Goal: Information Seeking & Learning: Learn about a topic

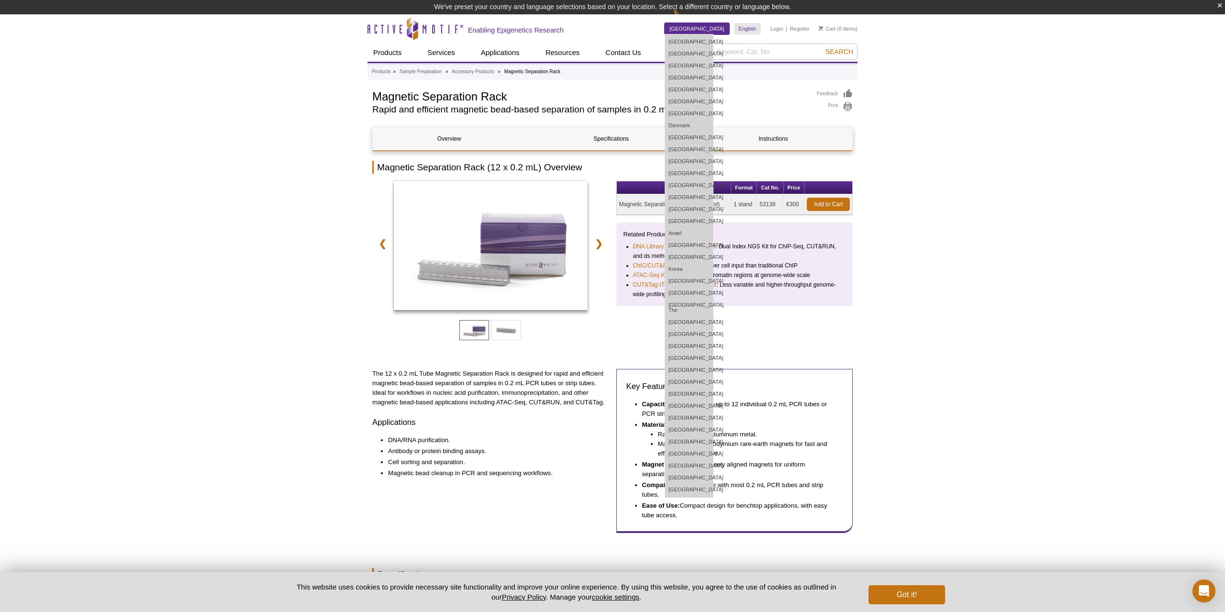
click at [724, 28] on link "[GEOGRAPHIC_DATA]" at bounding box center [697, 28] width 65 height 11
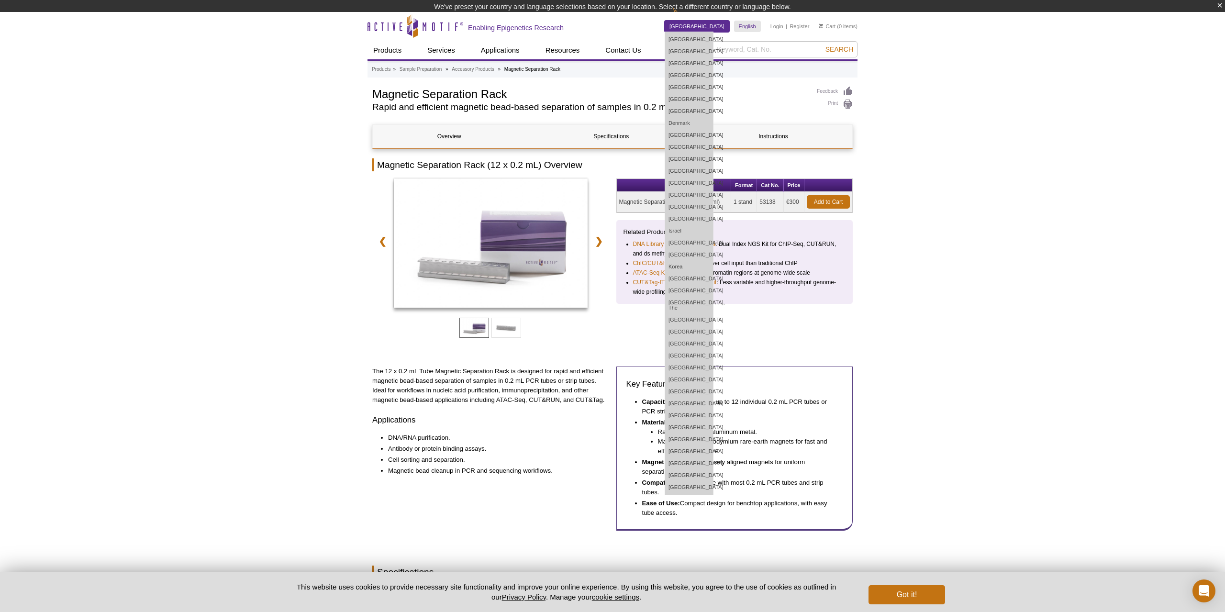
click at [724, 28] on dl "Germany Australia Austria Belgium Brazil Canada China Czech Republic Denmark Fi…" at bounding box center [697, 26] width 65 height 11
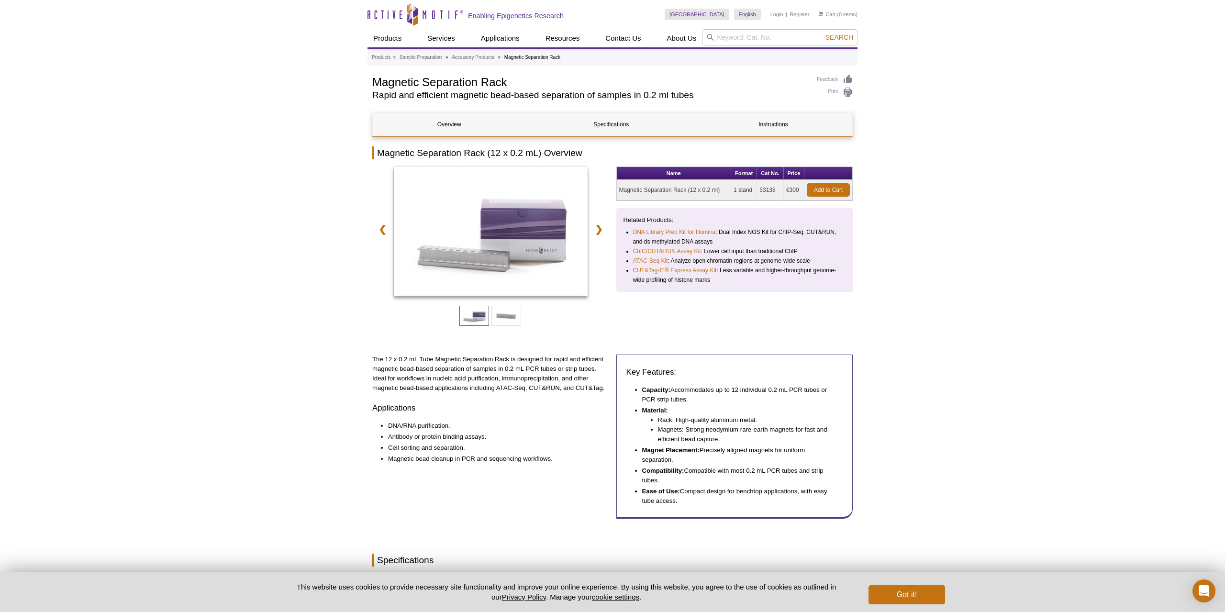
click at [960, 230] on div "Active Motif Logo Enabling Epigenetics Research 0 Search Skip to content Active…" at bounding box center [612, 461] width 1225 height 923
click at [606, 232] on link "❯" at bounding box center [599, 229] width 21 height 22
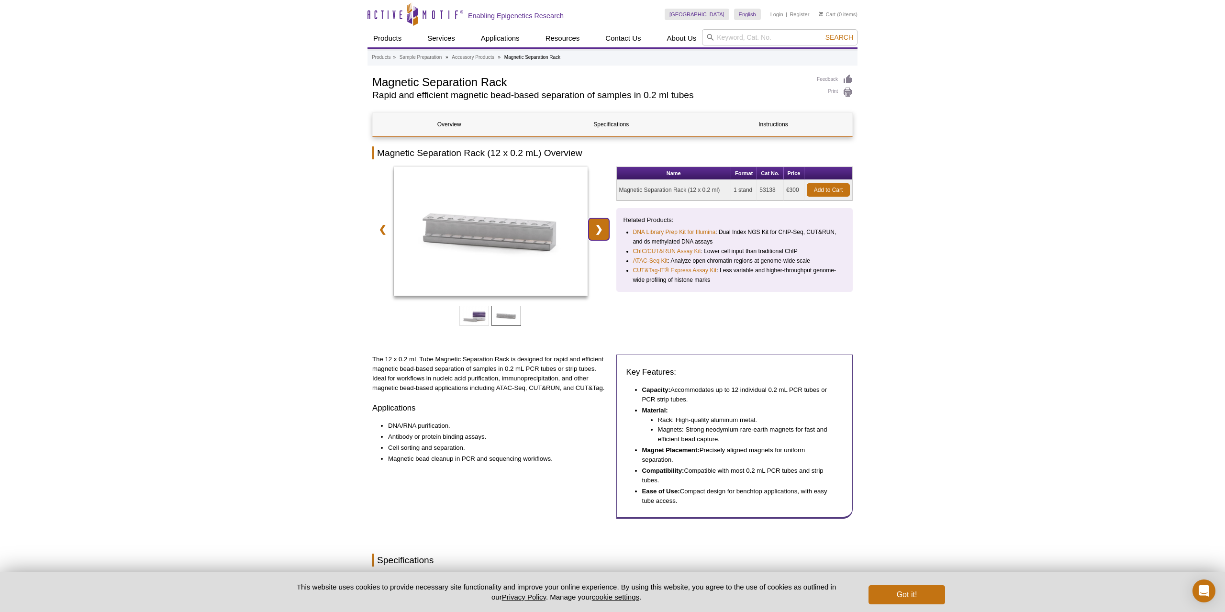
click at [606, 232] on link "❯" at bounding box center [599, 229] width 21 height 22
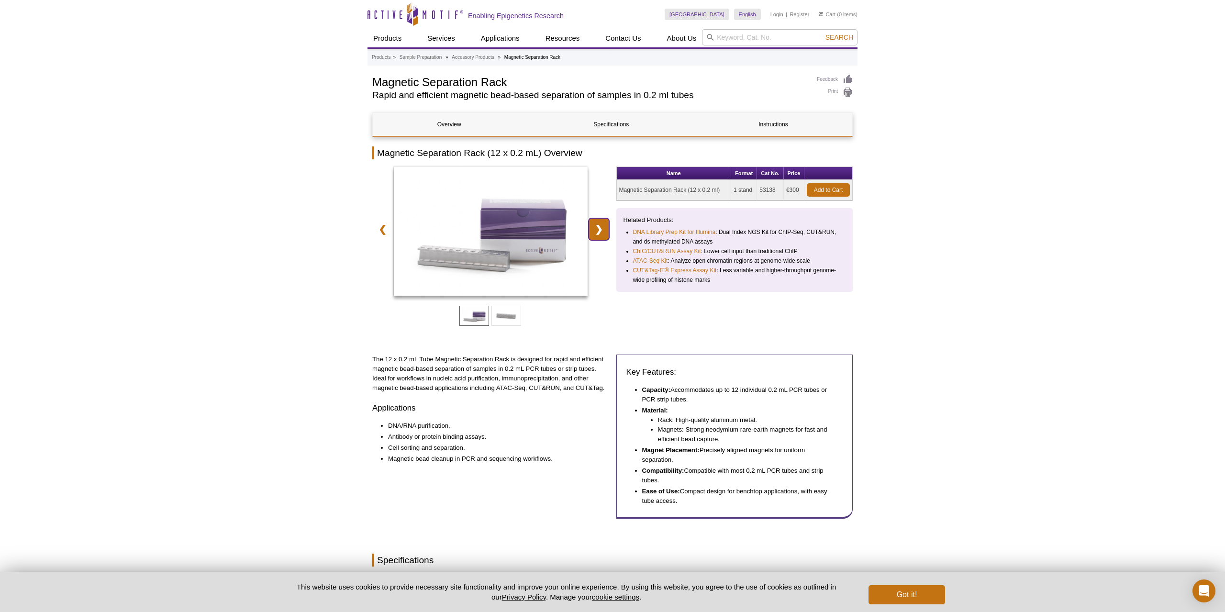
click at [606, 232] on link "❯" at bounding box center [599, 229] width 21 height 22
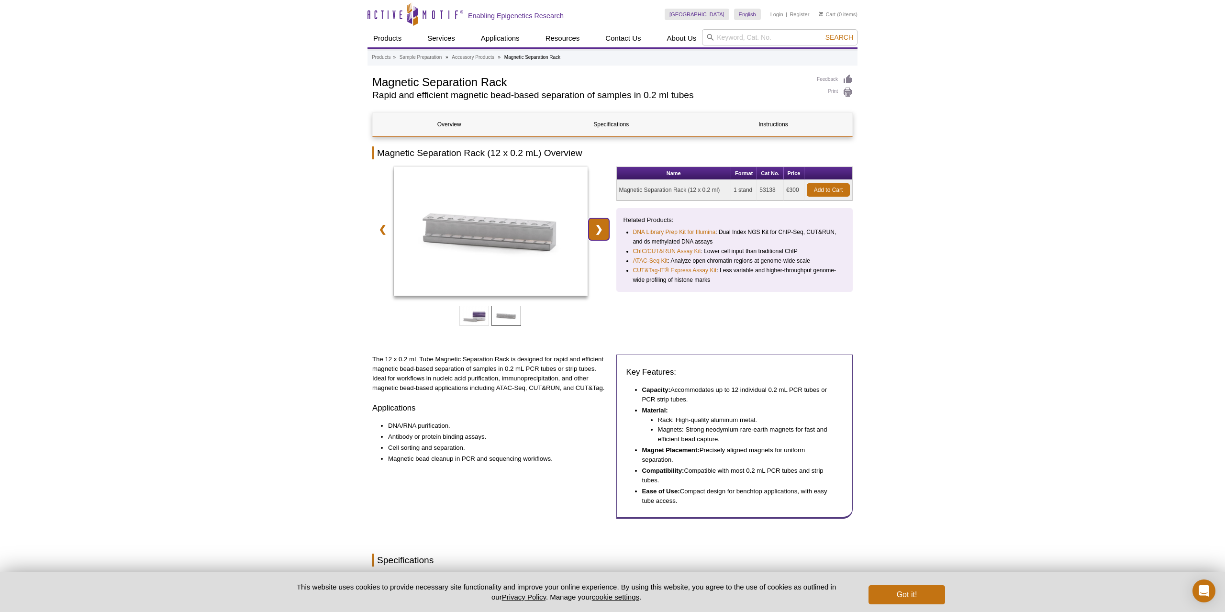
click at [606, 232] on link "❯" at bounding box center [599, 229] width 21 height 22
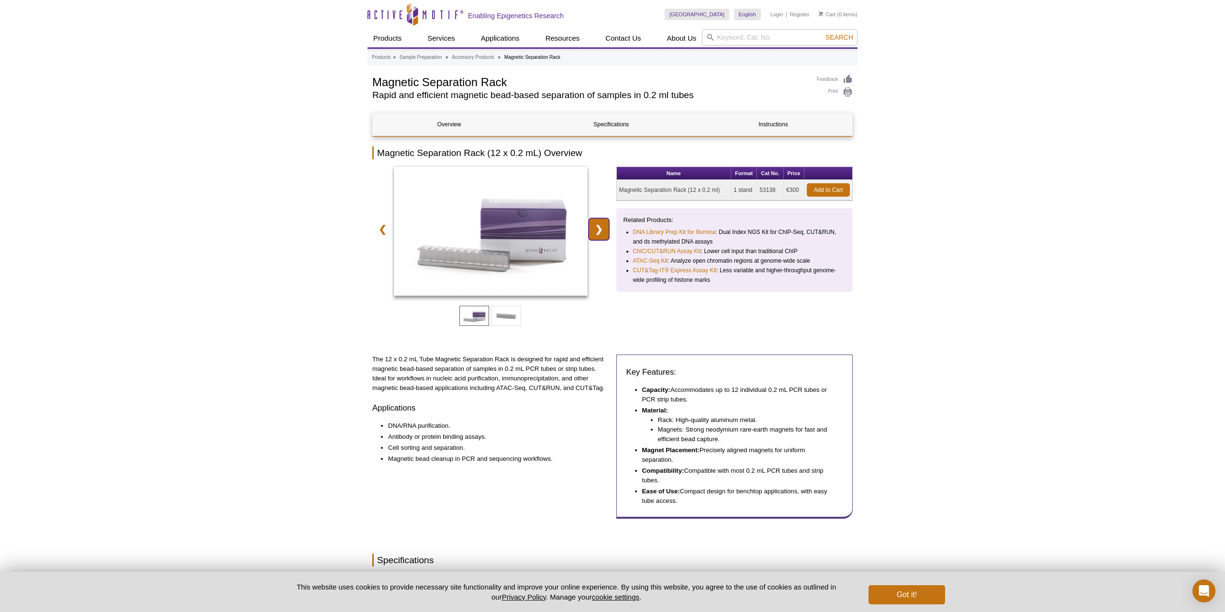
click at [606, 232] on link "❯" at bounding box center [599, 229] width 21 height 22
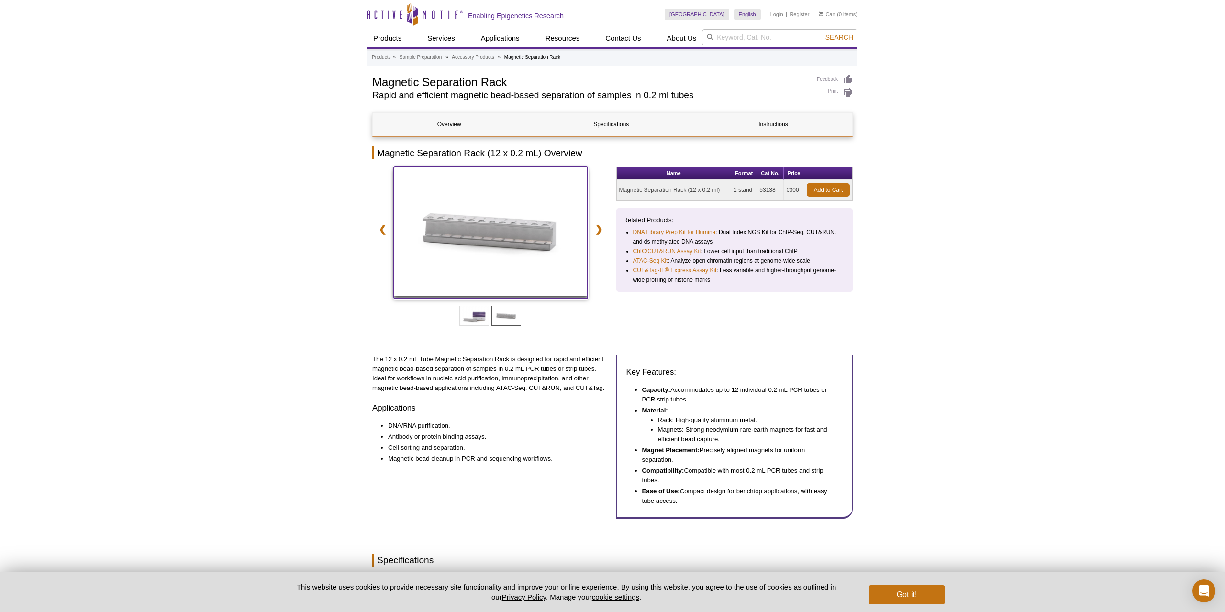
click at [471, 243] on img at bounding box center [491, 231] width 194 height 129
click at [594, 232] on link "❯" at bounding box center [599, 229] width 21 height 22
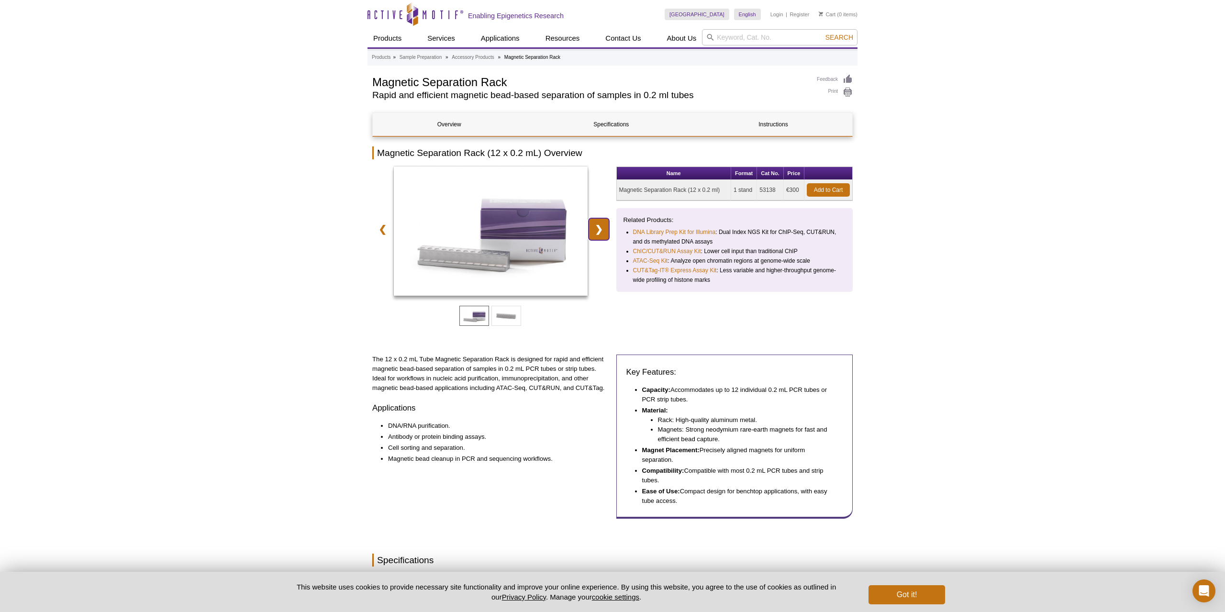
click at [596, 229] on link "❯" at bounding box center [599, 229] width 21 height 22
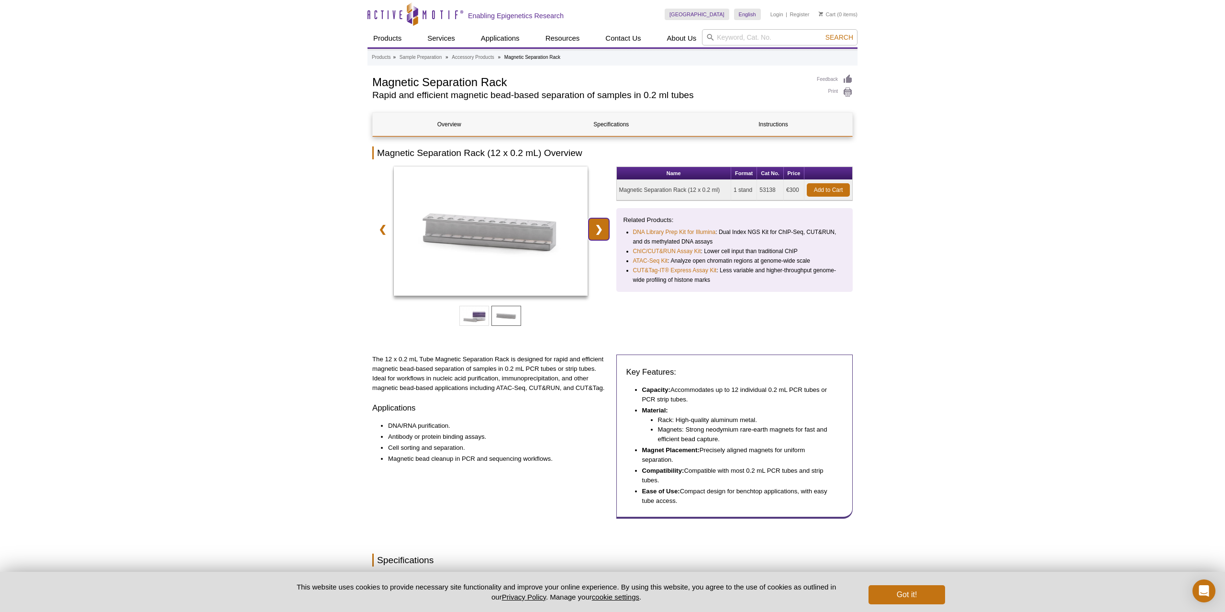
click at [596, 229] on link "❯" at bounding box center [599, 229] width 21 height 22
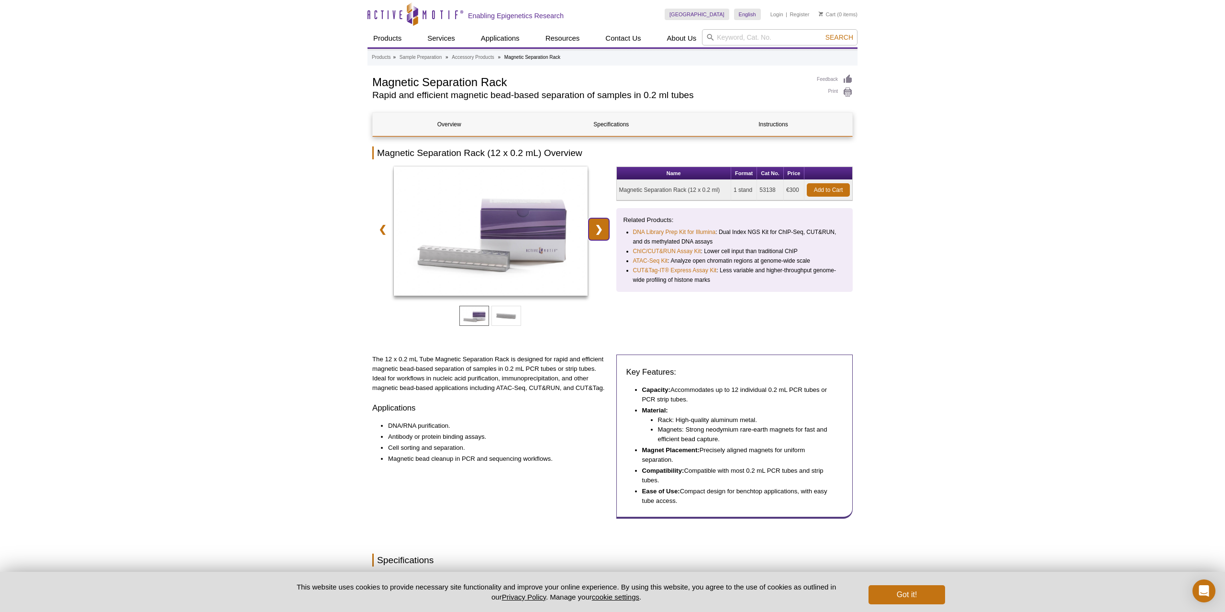
click at [592, 233] on link "❯" at bounding box center [599, 229] width 21 height 22
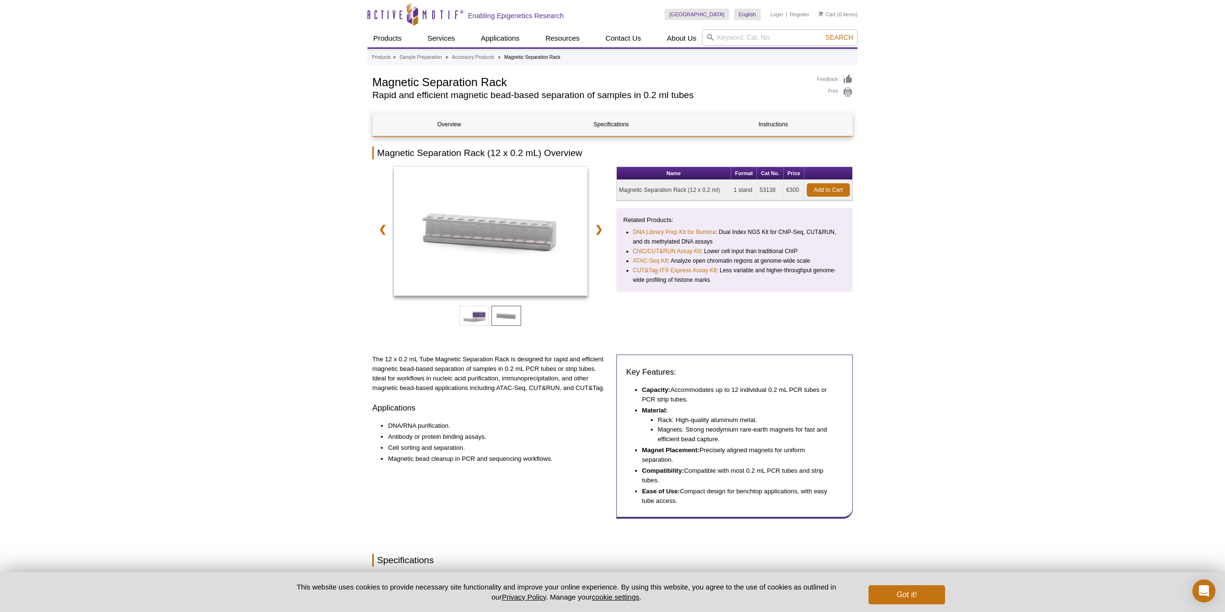
click at [591, 233] on div at bounding box center [490, 233] width 237 height 132
click at [594, 235] on link "❯" at bounding box center [599, 229] width 21 height 22
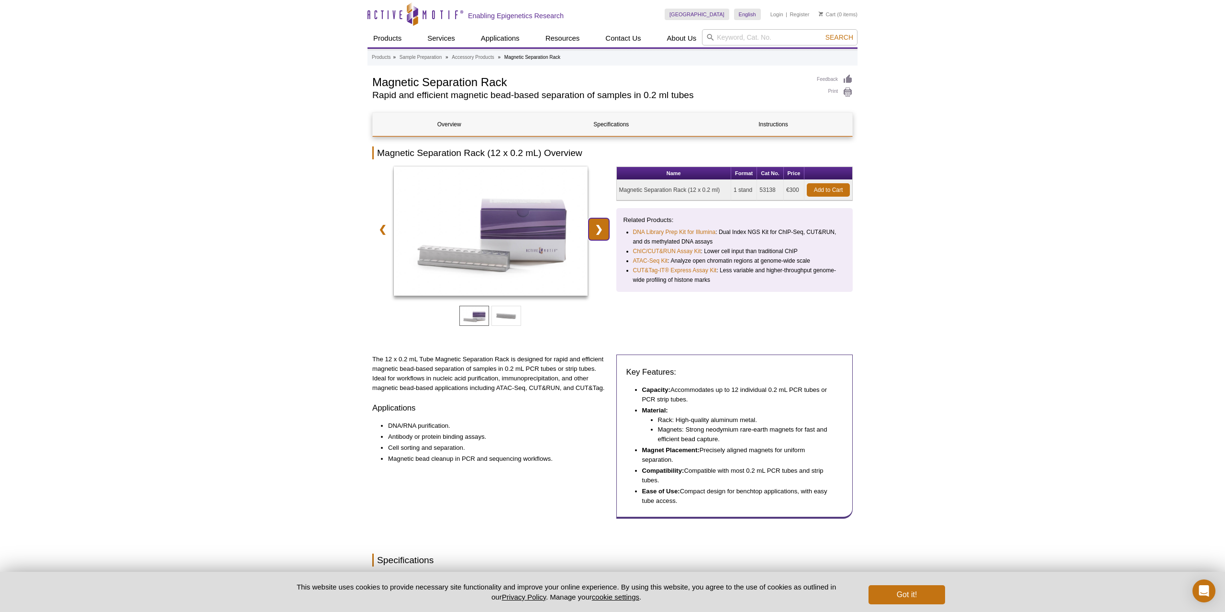
click at [594, 235] on link "❯" at bounding box center [599, 229] width 21 height 22
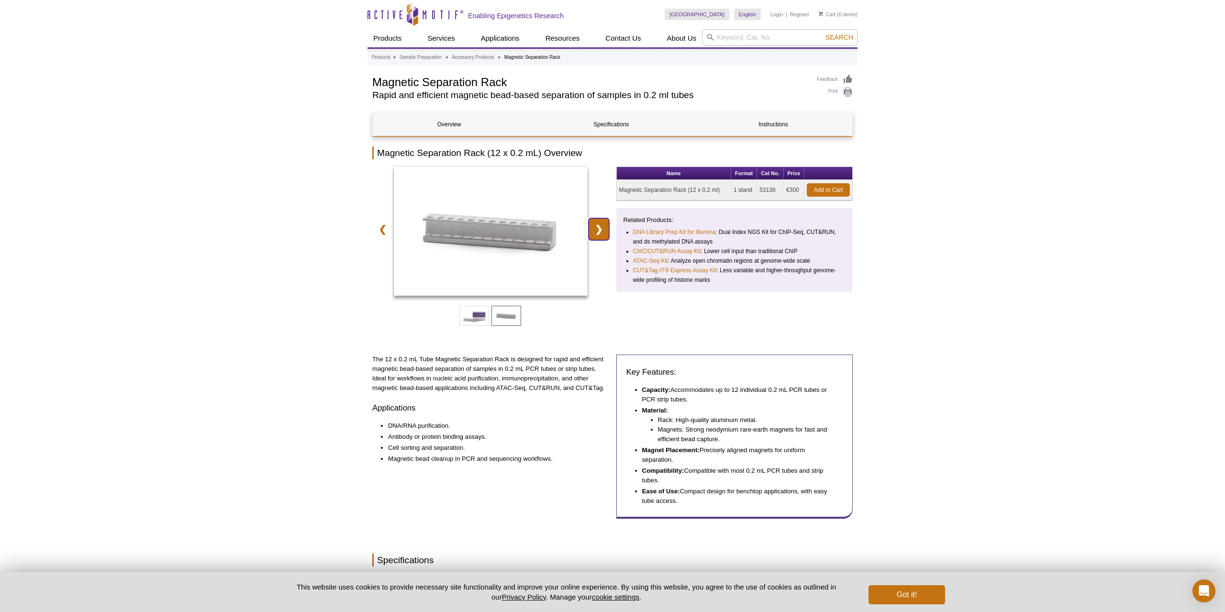
click at [595, 236] on link "❯" at bounding box center [599, 229] width 21 height 22
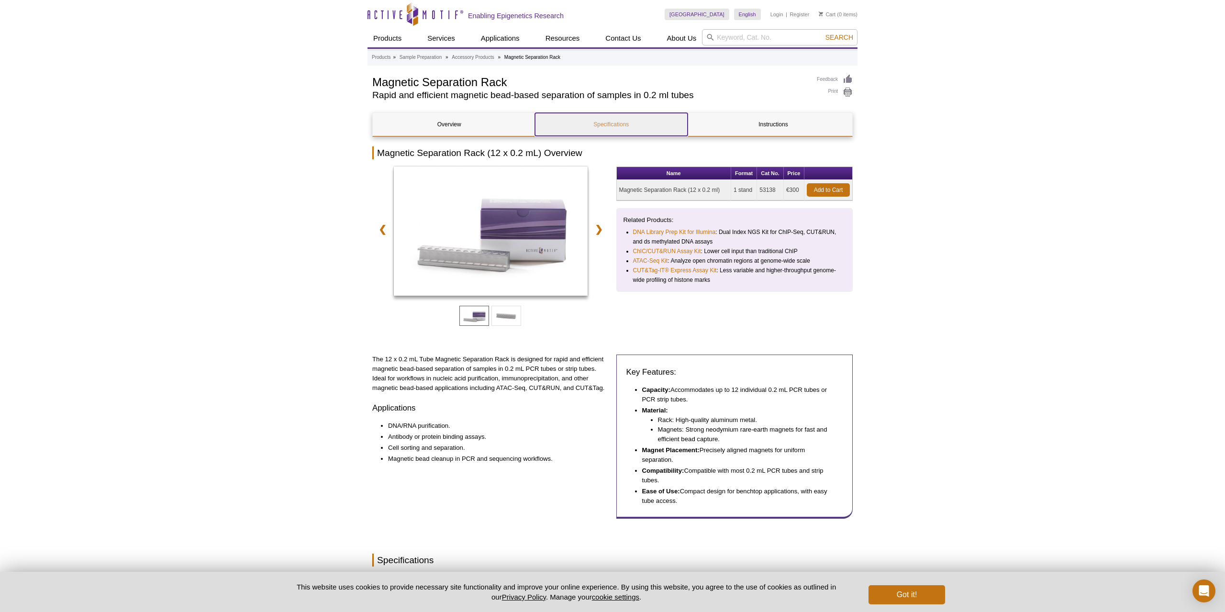
click at [603, 124] on link "Specifications" at bounding box center [611, 124] width 153 height 23
click at [598, 225] on link "❯" at bounding box center [599, 229] width 21 height 22
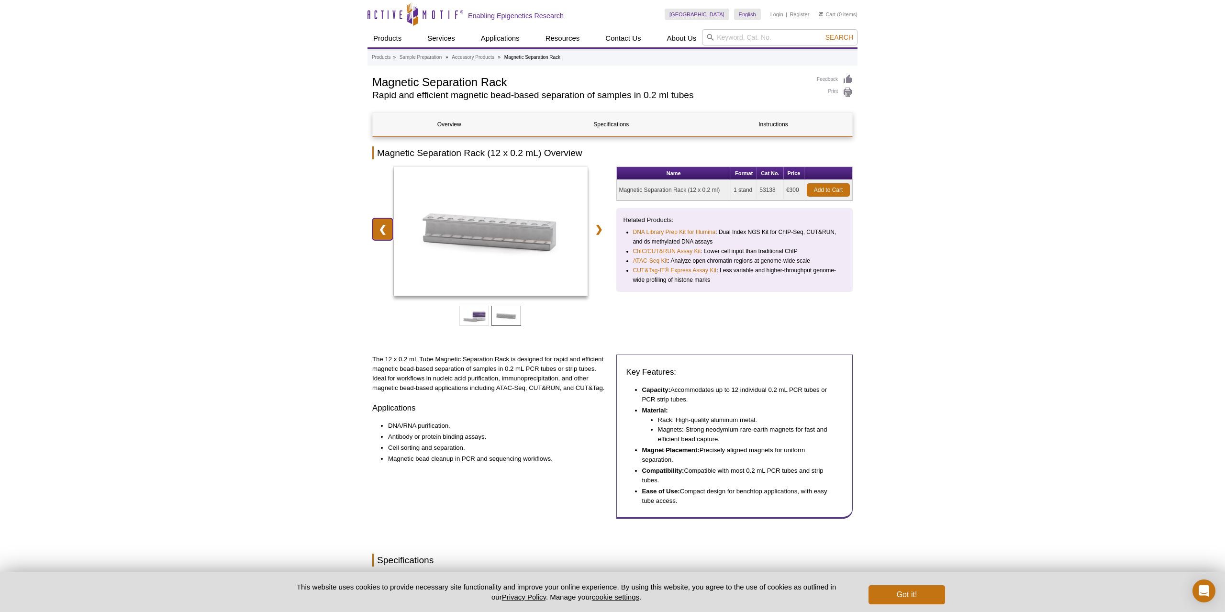
click at [380, 219] on link "❮" at bounding box center [382, 229] width 21 height 22
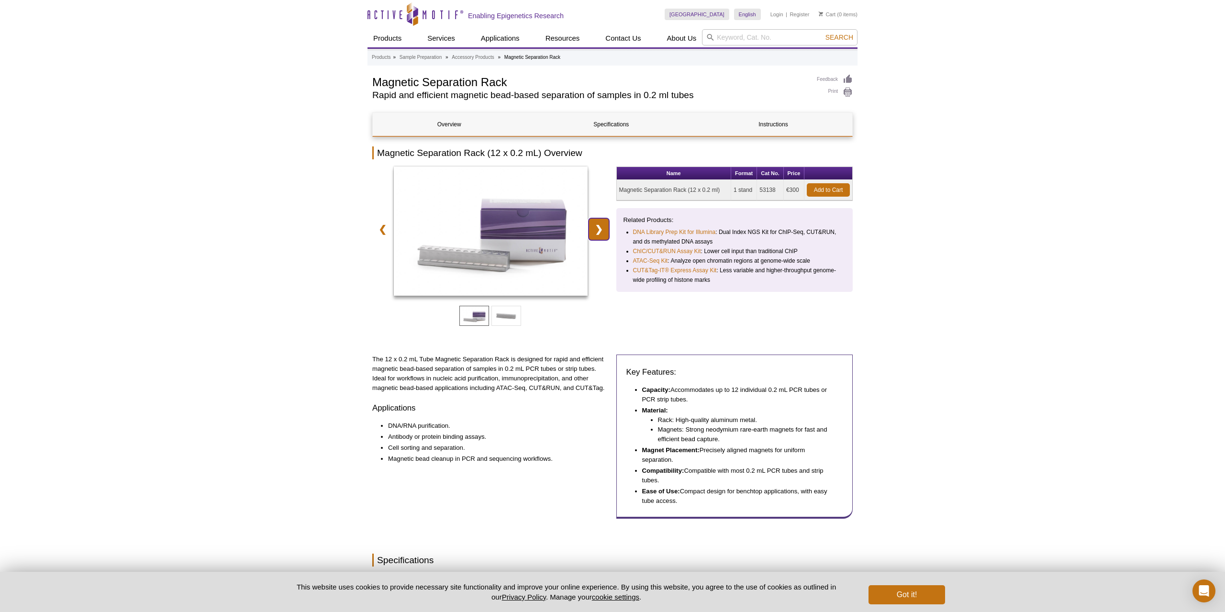
click at [592, 225] on link "❯" at bounding box center [599, 229] width 21 height 22
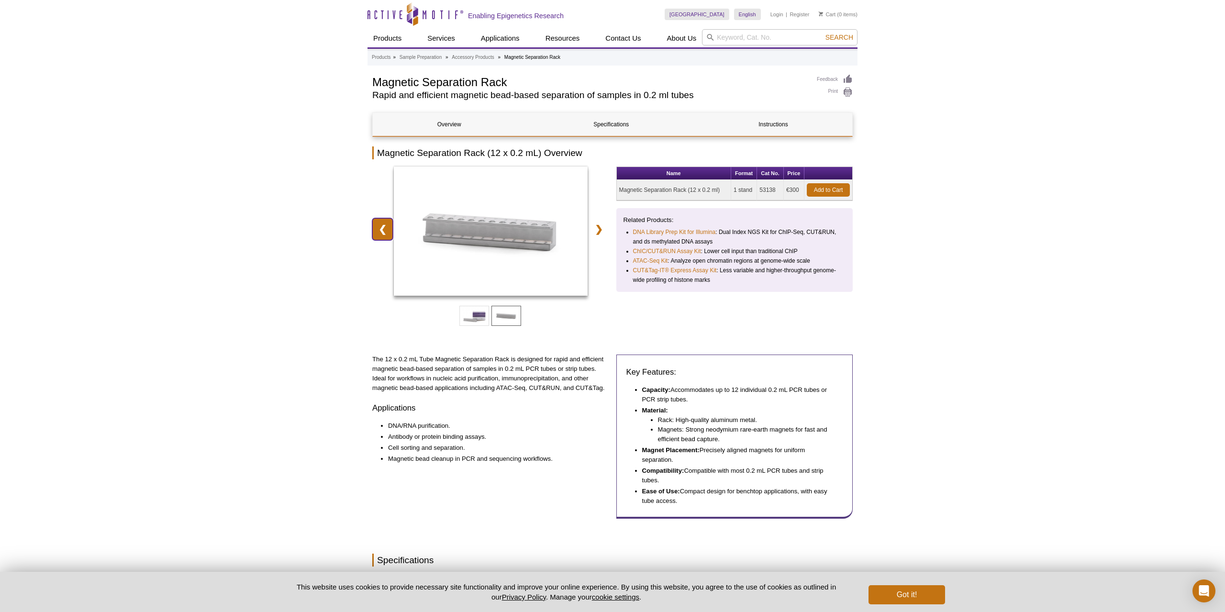
click at [377, 227] on link "❮" at bounding box center [382, 229] width 21 height 22
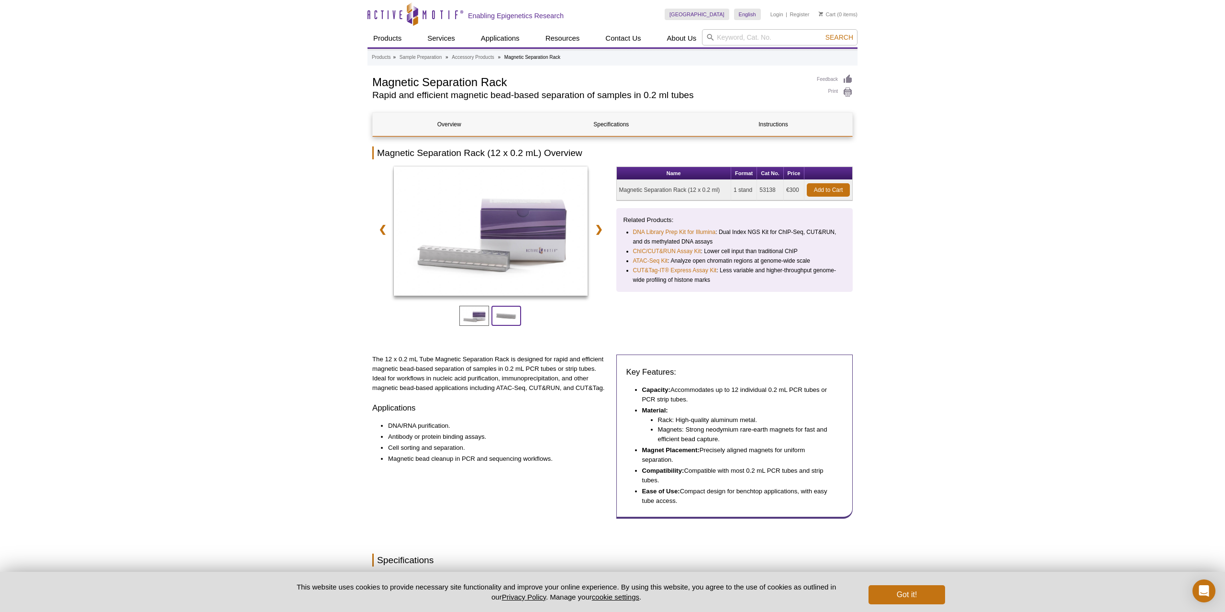
click at [496, 315] on span at bounding box center [507, 316] width 30 height 20
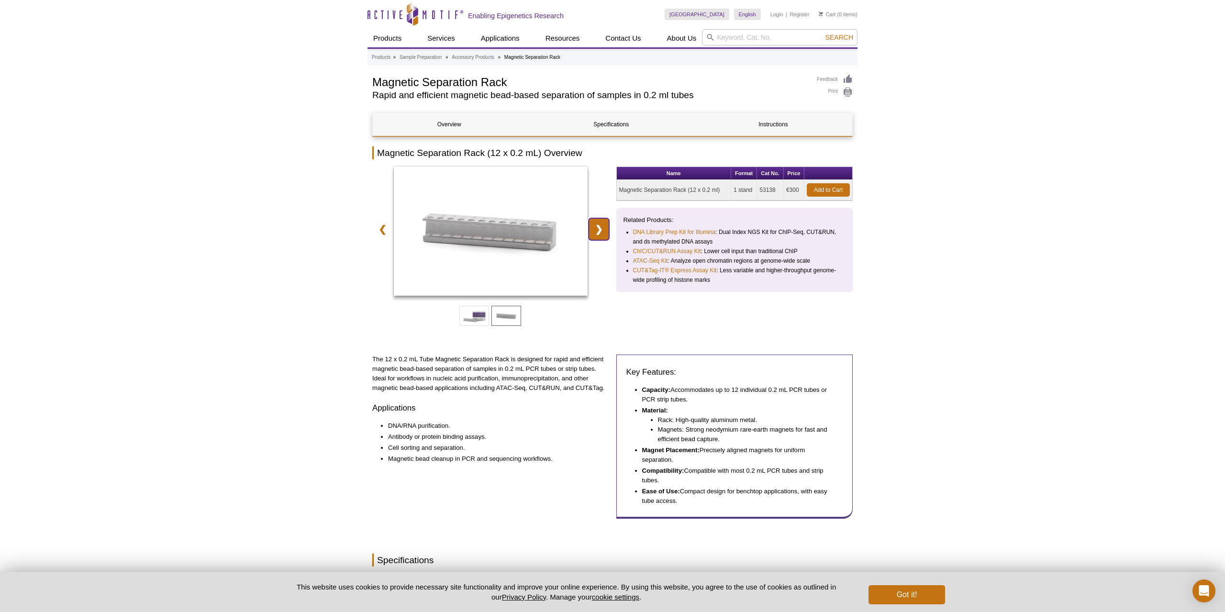
click at [599, 231] on link "❯" at bounding box center [599, 229] width 21 height 22
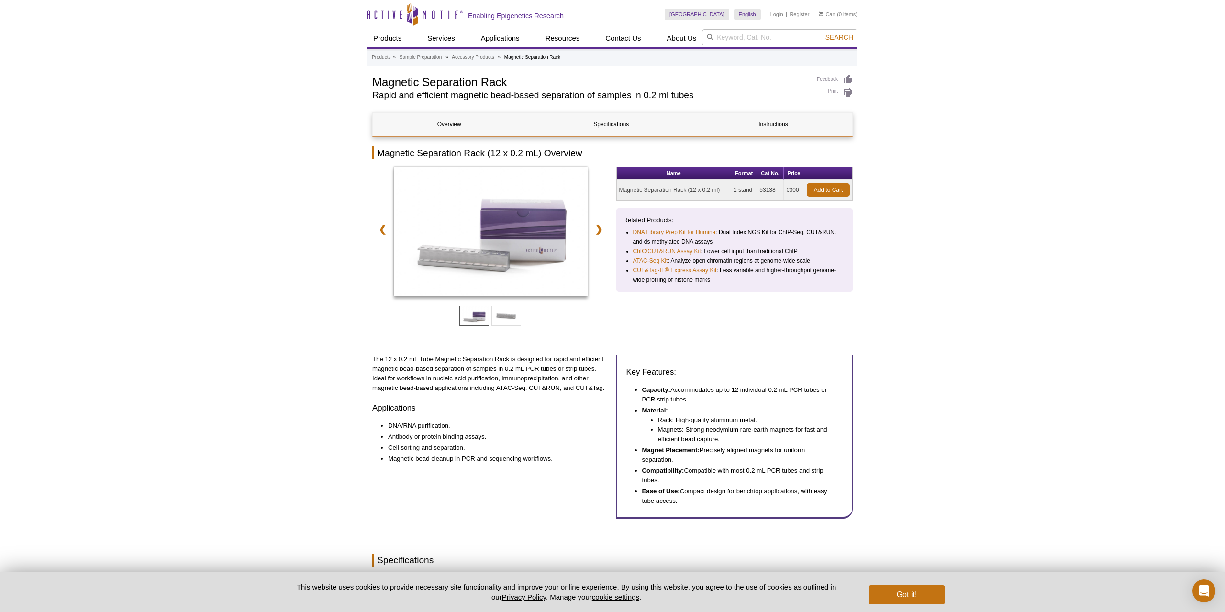
click at [489, 311] on div at bounding box center [490, 314] width 237 height 30
click at [503, 317] on span at bounding box center [507, 316] width 30 height 20
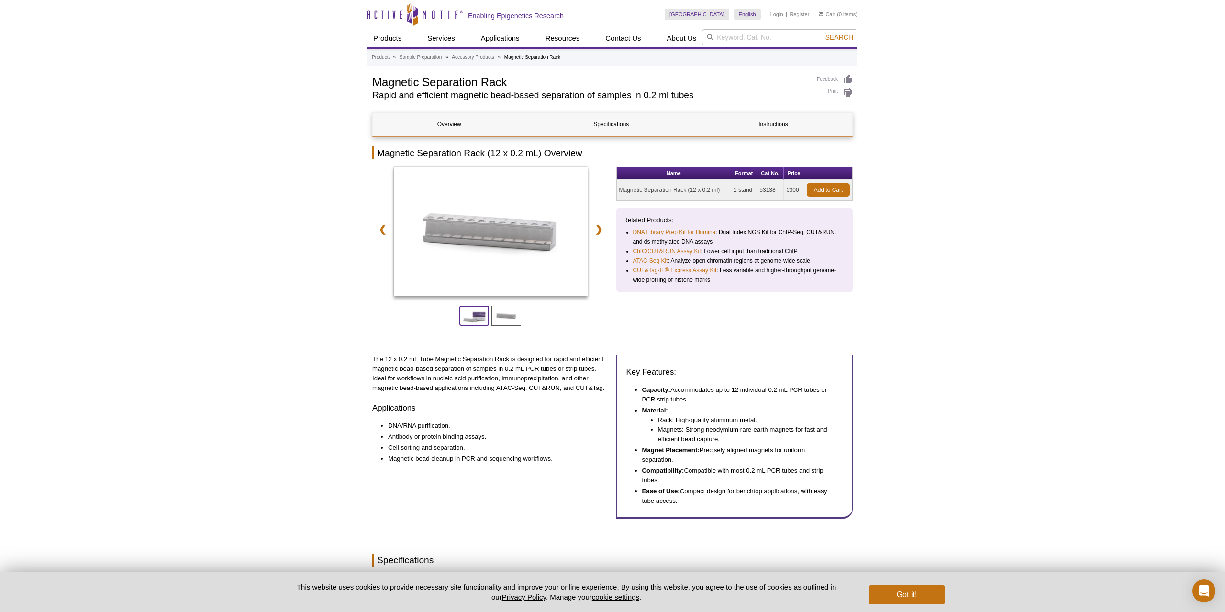
click at [478, 315] on span at bounding box center [475, 316] width 30 height 20
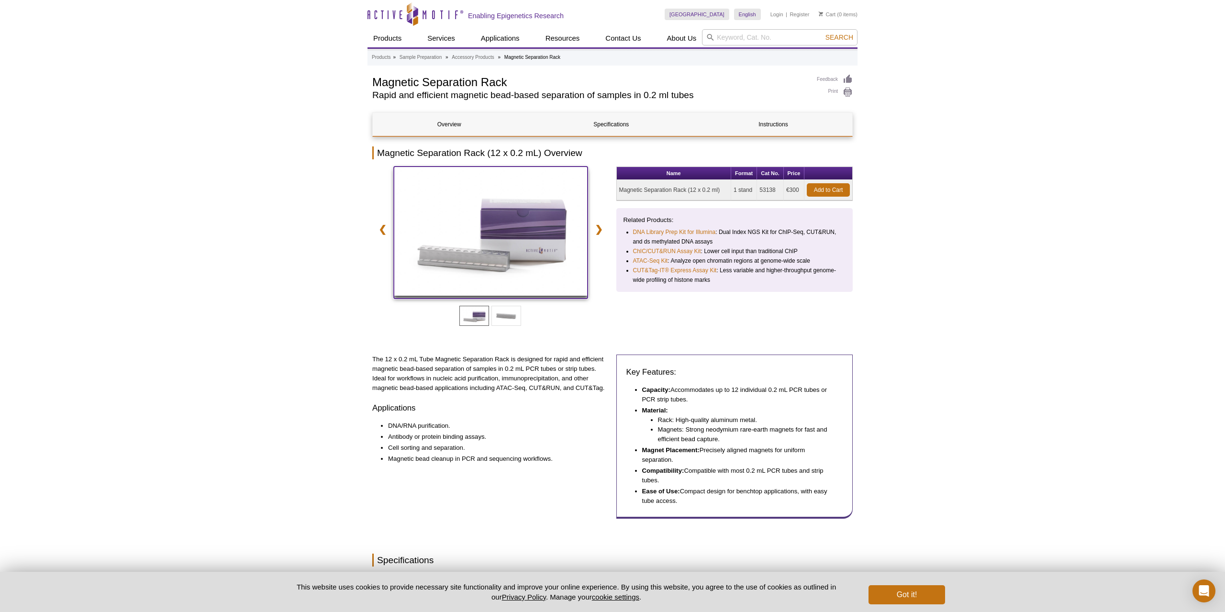
drag, startPoint x: 497, startPoint y: 242, endPoint x: 501, endPoint y: 252, distance: 10.3
click at [499, 242] on img at bounding box center [491, 231] width 194 height 129
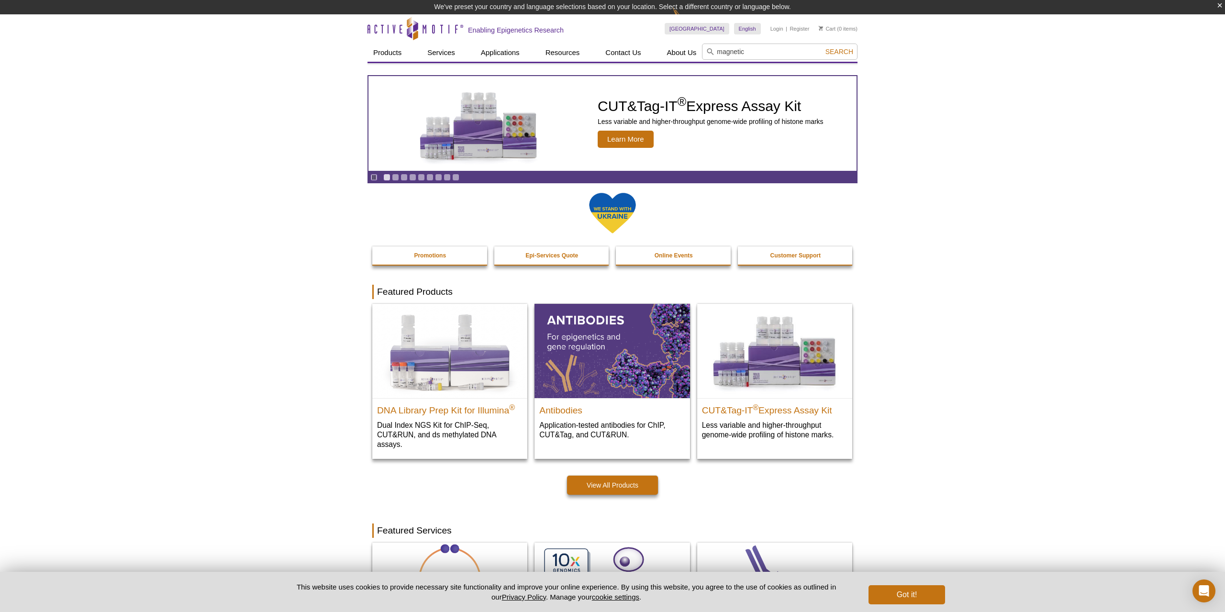
type input "magnetic"
click at [823, 47] on button "Search" at bounding box center [840, 51] width 34 height 9
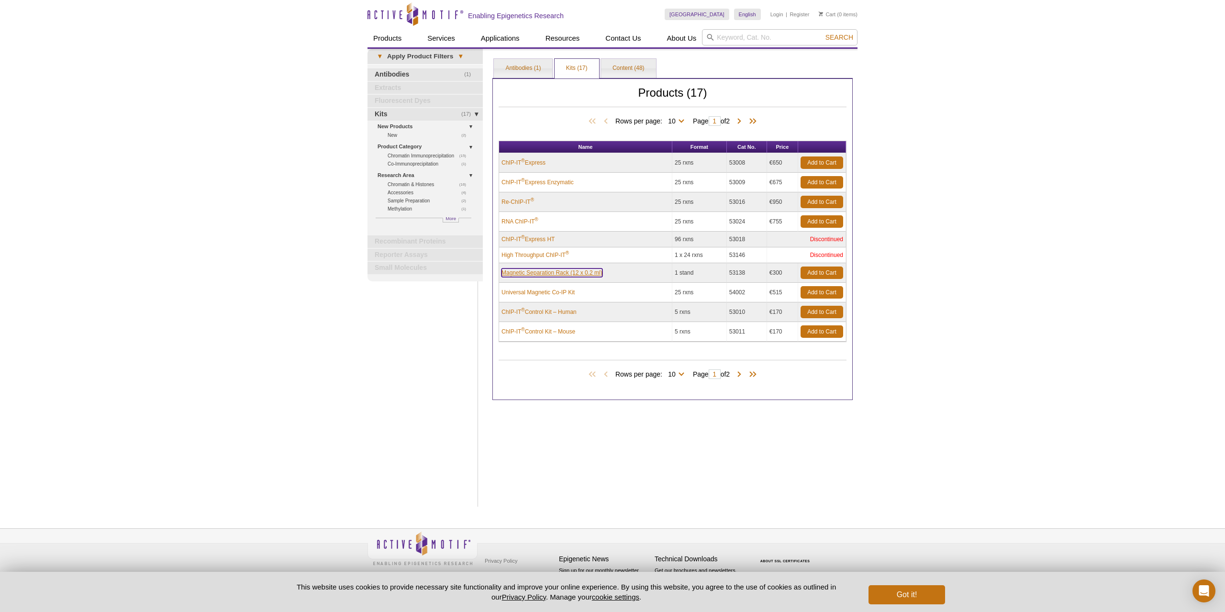
click at [584, 273] on link "Magnetic Separation Rack (12 x 0.2 ml)" at bounding box center [552, 273] width 101 height 9
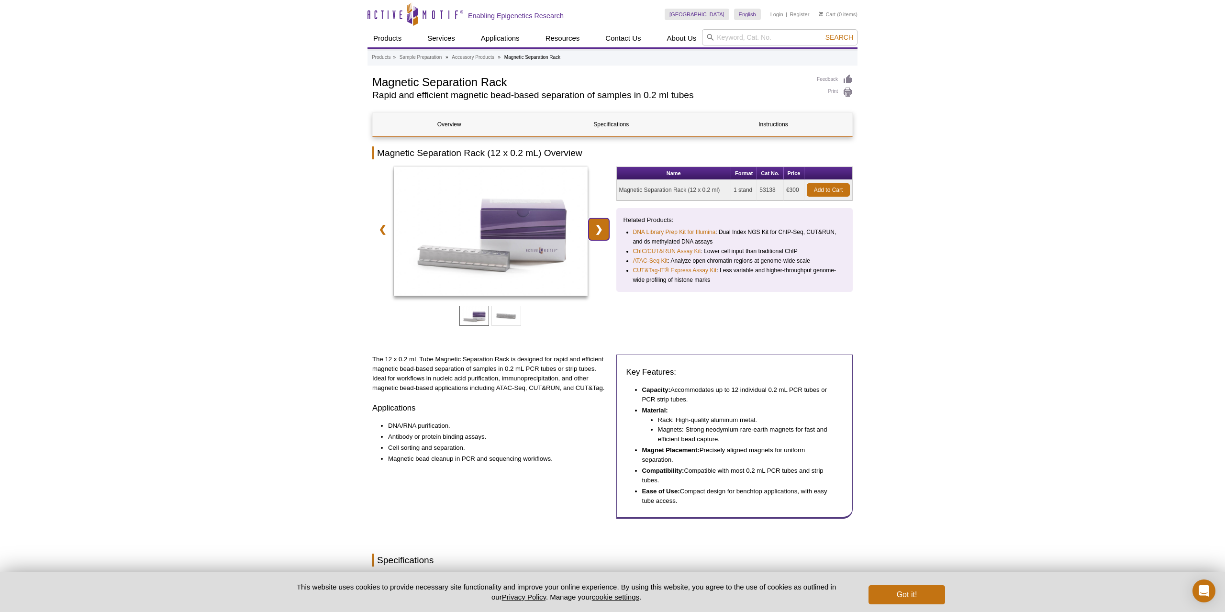
click at [608, 227] on link "❯" at bounding box center [599, 229] width 21 height 22
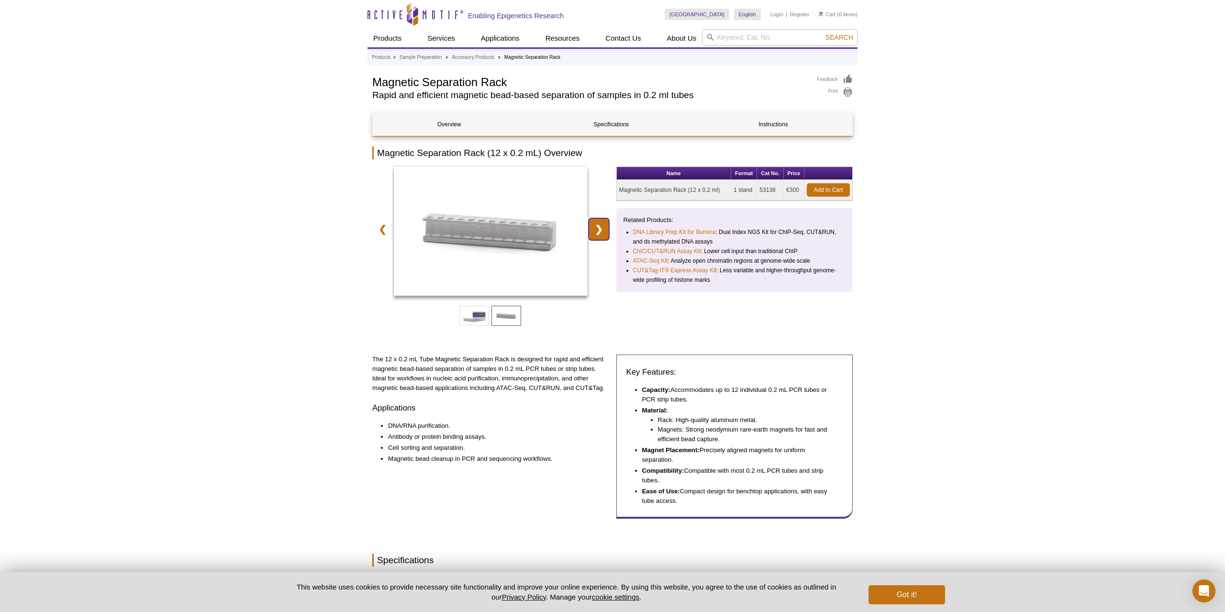
click at [608, 227] on link "❯" at bounding box center [599, 229] width 21 height 22
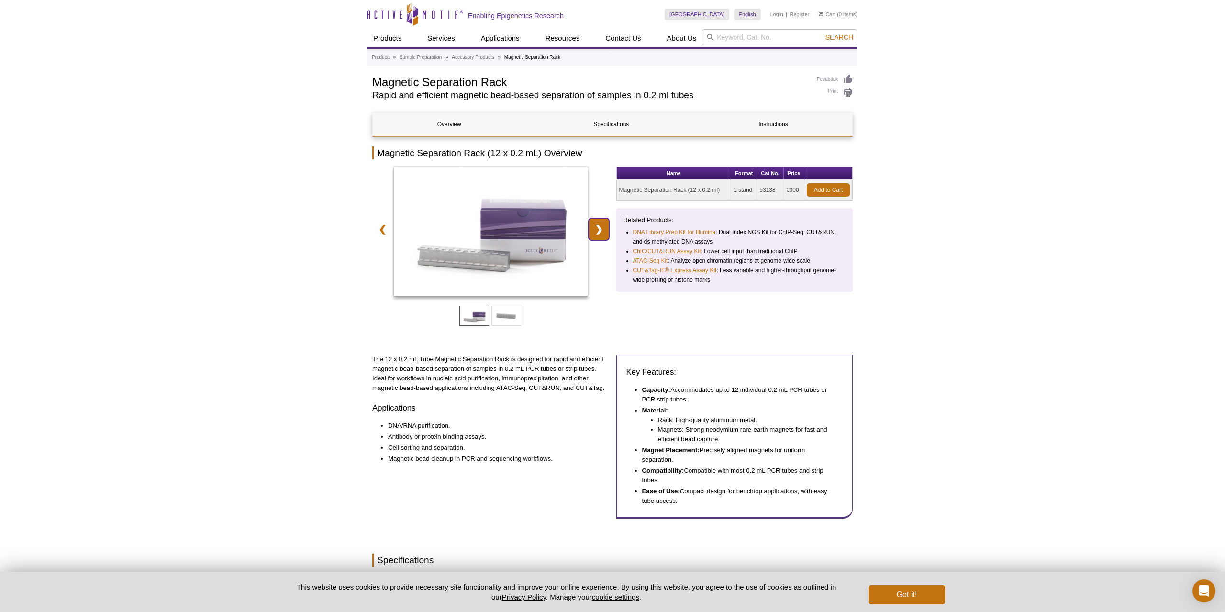
click at [608, 227] on link "❯" at bounding box center [599, 229] width 21 height 22
click at [598, 226] on link "❯" at bounding box center [599, 229] width 21 height 22
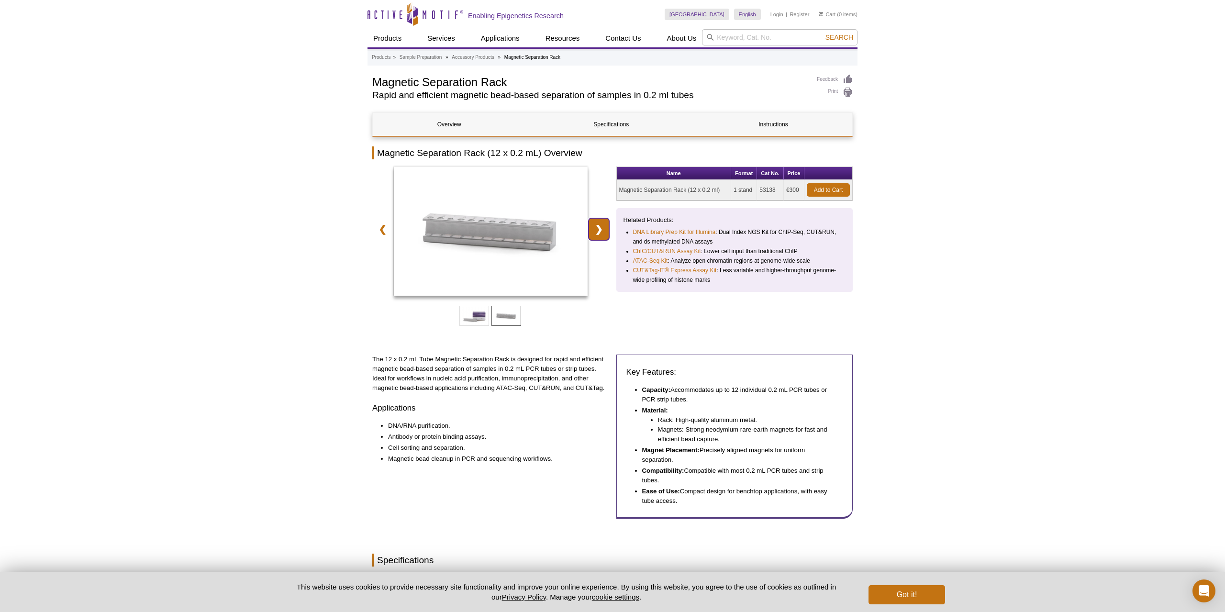
click at [598, 226] on link "❯" at bounding box center [599, 229] width 21 height 22
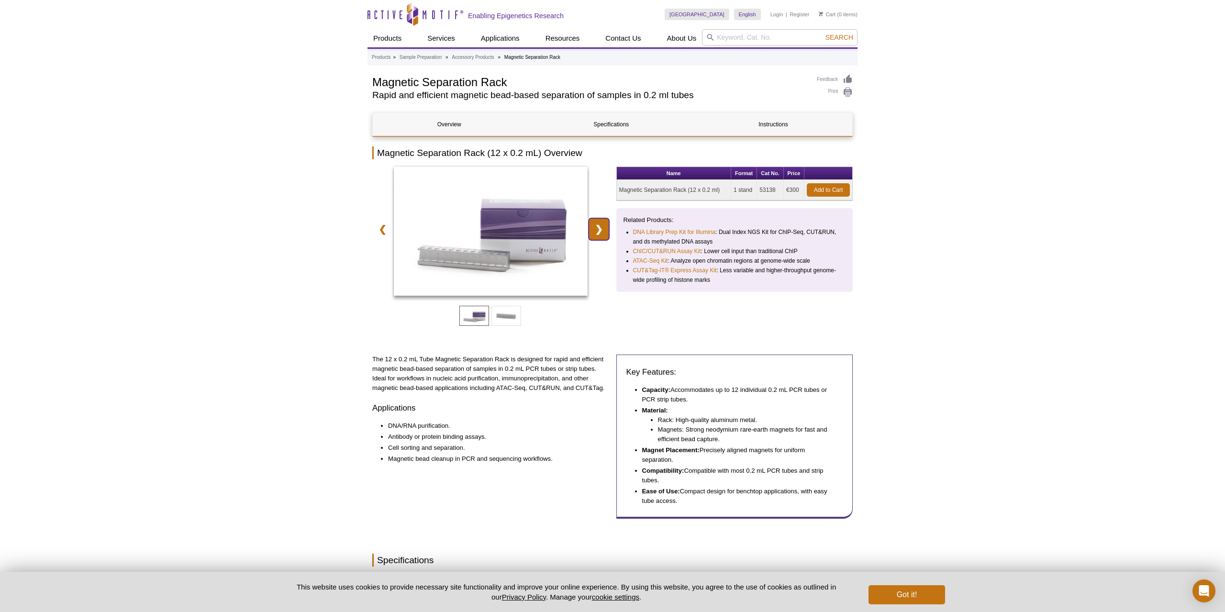
click at [598, 226] on link "❯" at bounding box center [599, 229] width 21 height 22
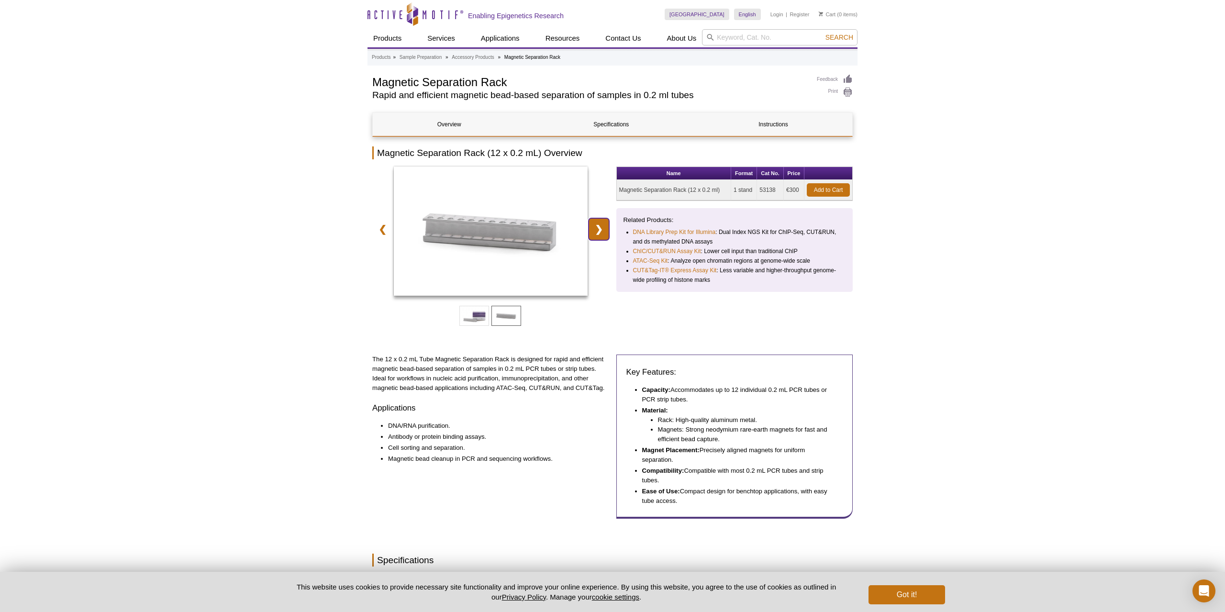
click at [598, 226] on link "❯" at bounding box center [599, 229] width 21 height 22
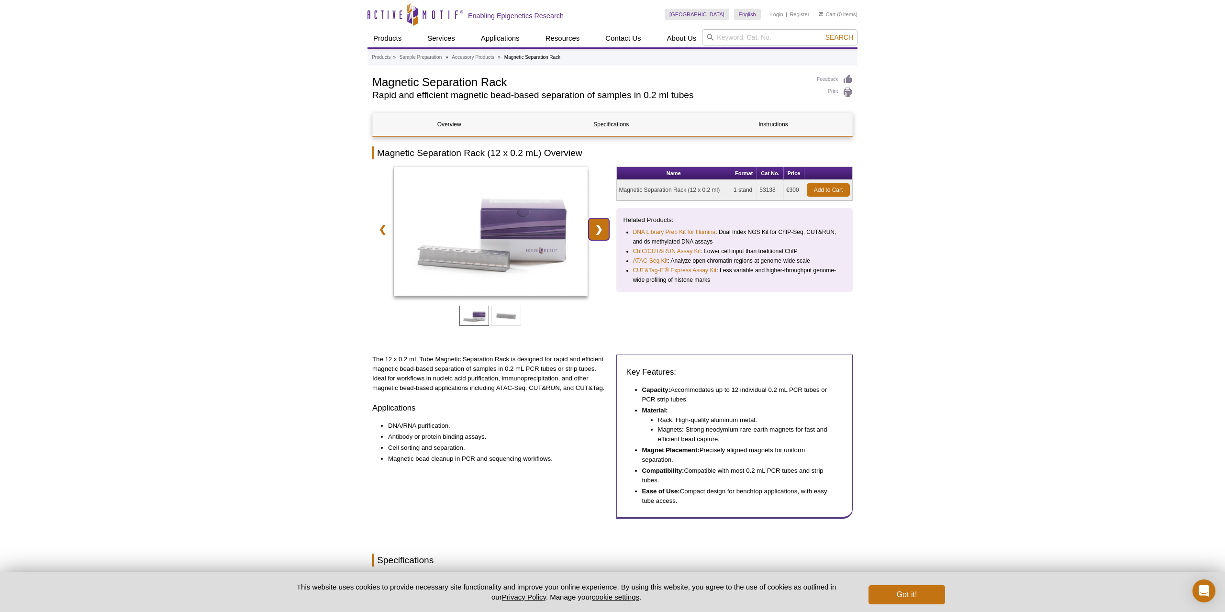
click at [598, 226] on link "❯" at bounding box center [599, 229] width 21 height 22
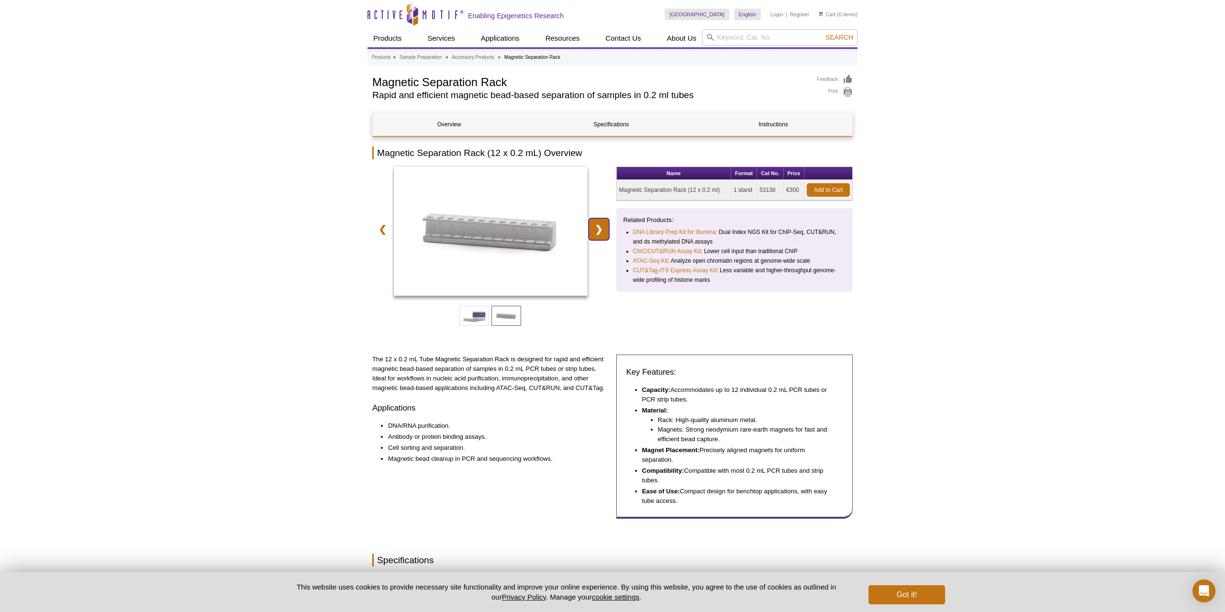
click at [598, 226] on link "❯" at bounding box center [599, 229] width 21 height 22
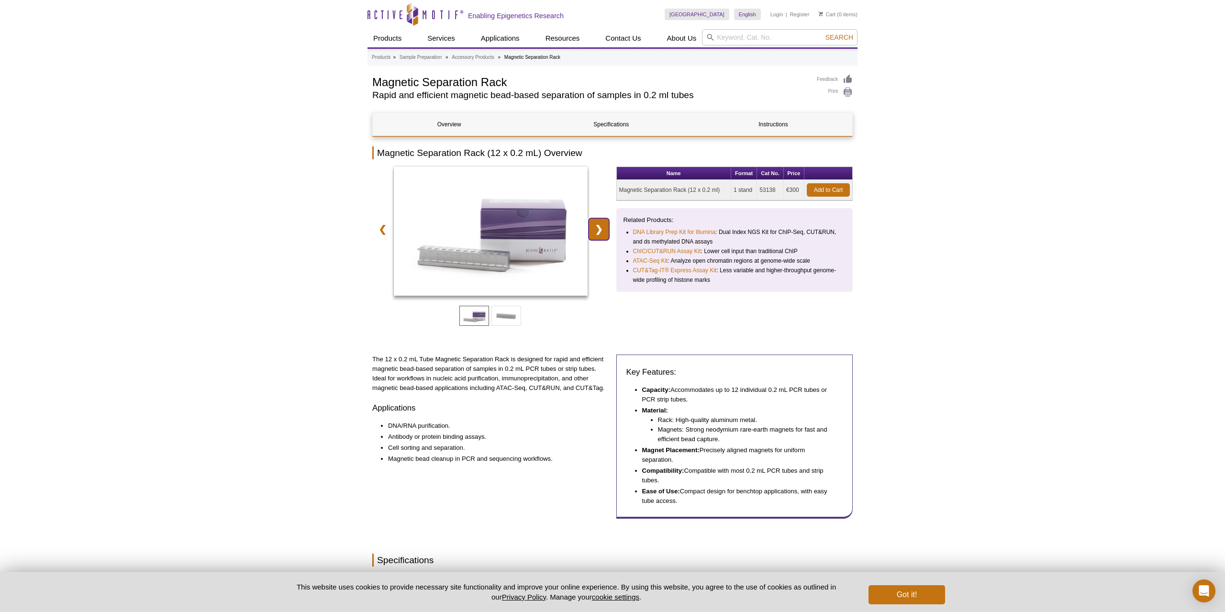
click at [598, 226] on link "❯" at bounding box center [599, 229] width 21 height 22
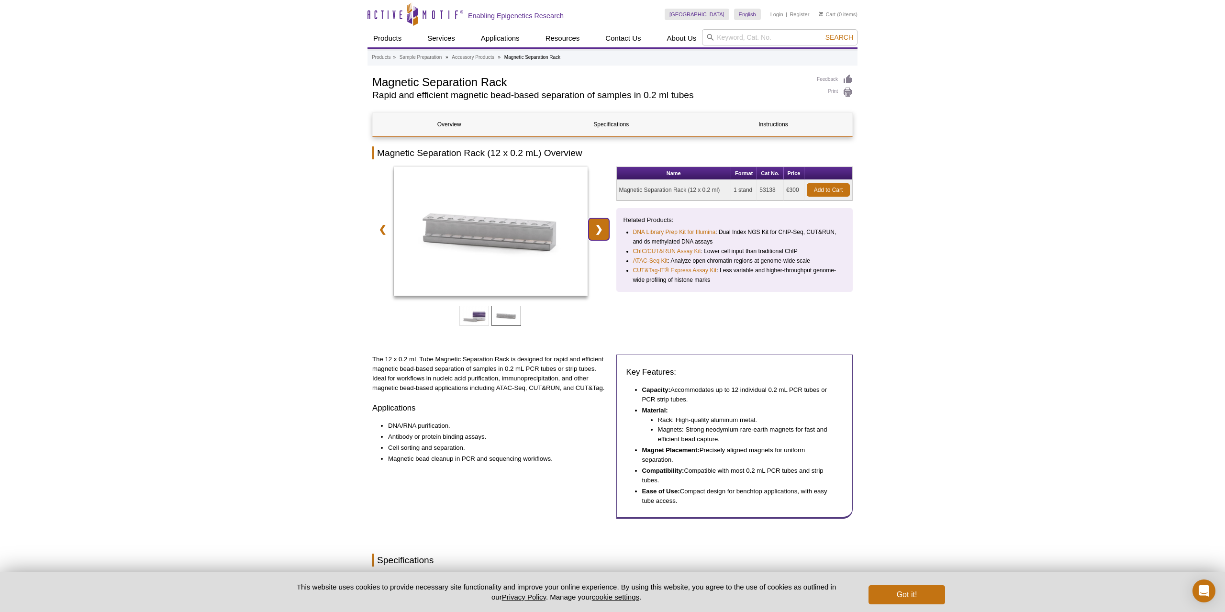
click at [598, 226] on link "❯" at bounding box center [599, 229] width 21 height 22
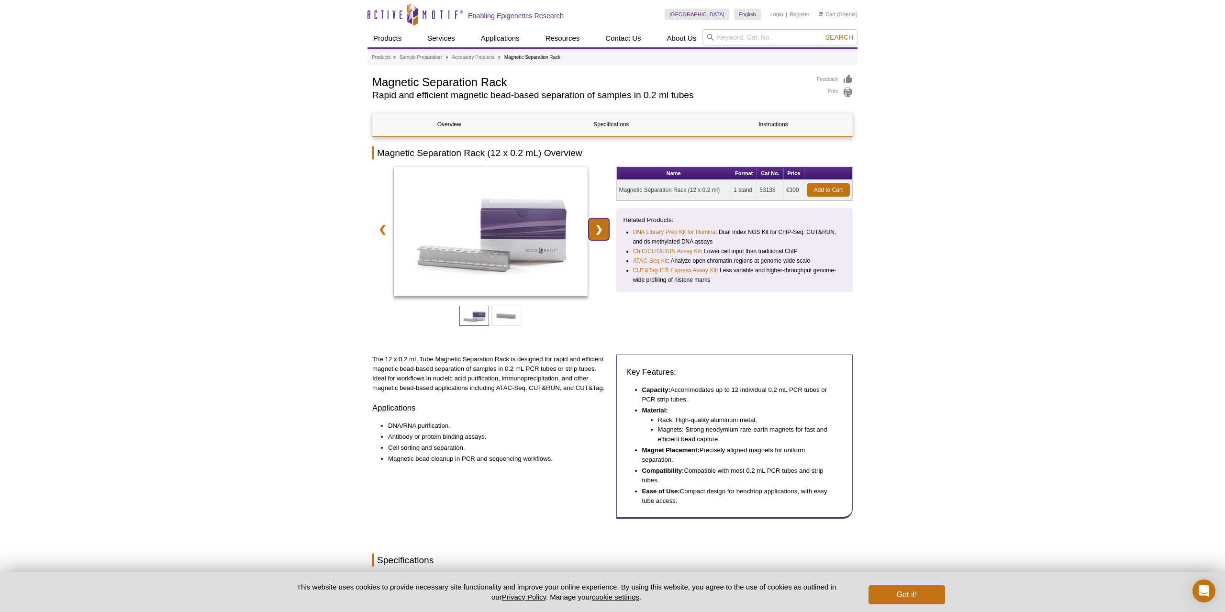
click at [598, 226] on link "❯" at bounding box center [599, 229] width 21 height 22
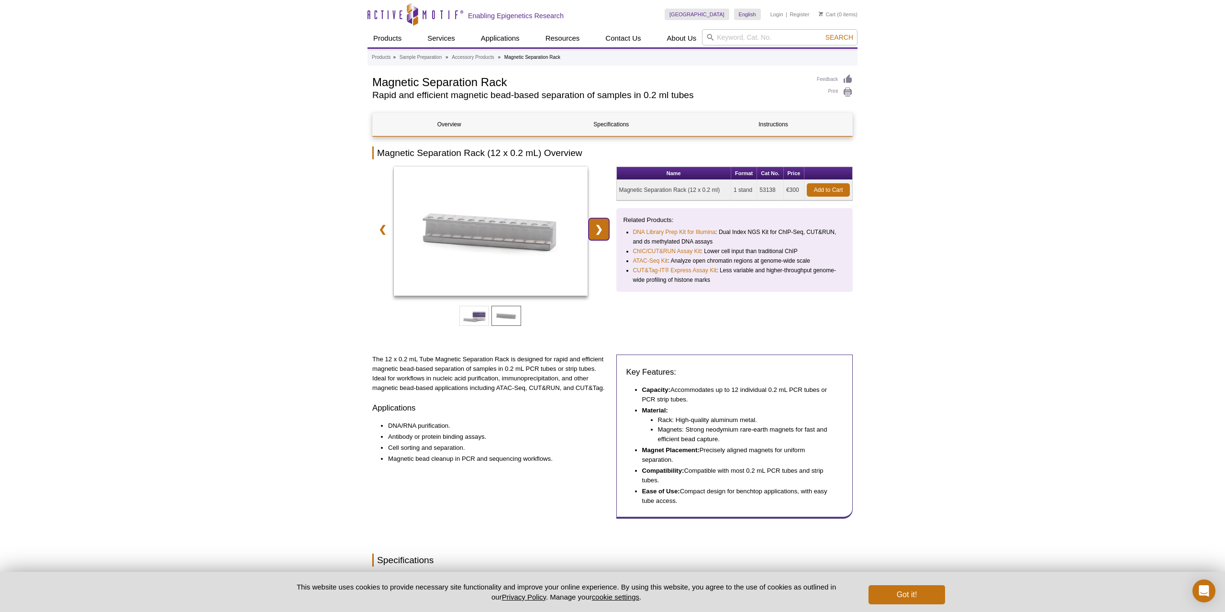
click at [598, 226] on link "❯" at bounding box center [599, 229] width 21 height 22
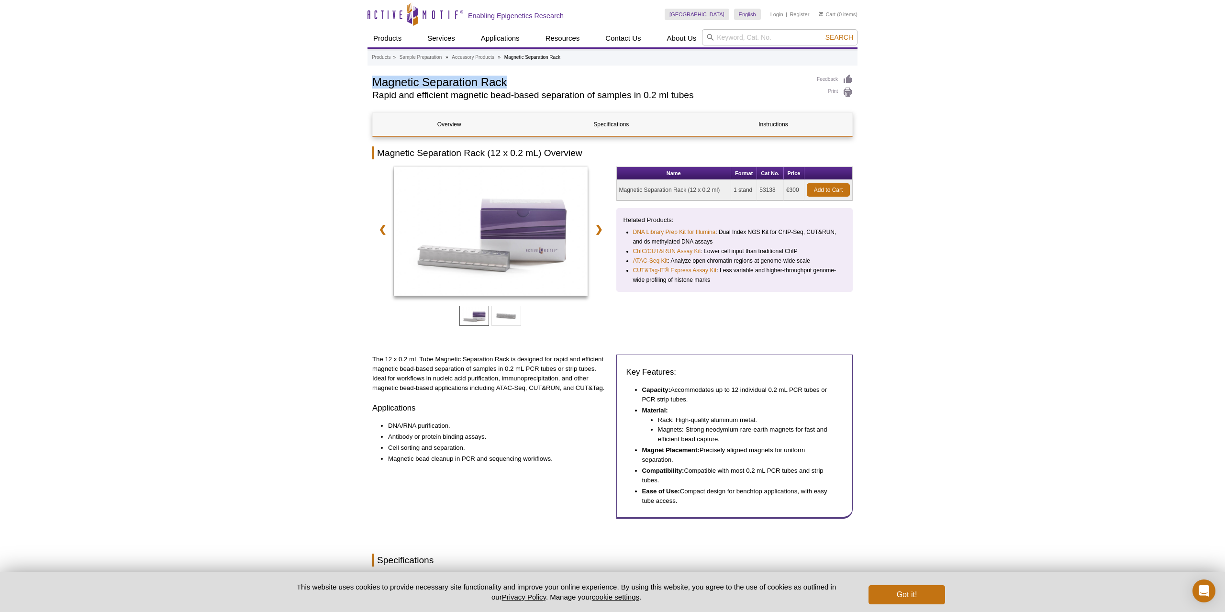
drag, startPoint x: 374, startPoint y: 83, endPoint x: 507, endPoint y: 84, distance: 132.6
click at [507, 84] on h1 "Magnetic Separation Rack" at bounding box center [589, 81] width 435 height 14
copy h1 "Magnetic Separation Rack"
click at [916, 603] on button "Got it!" at bounding box center [907, 594] width 77 height 19
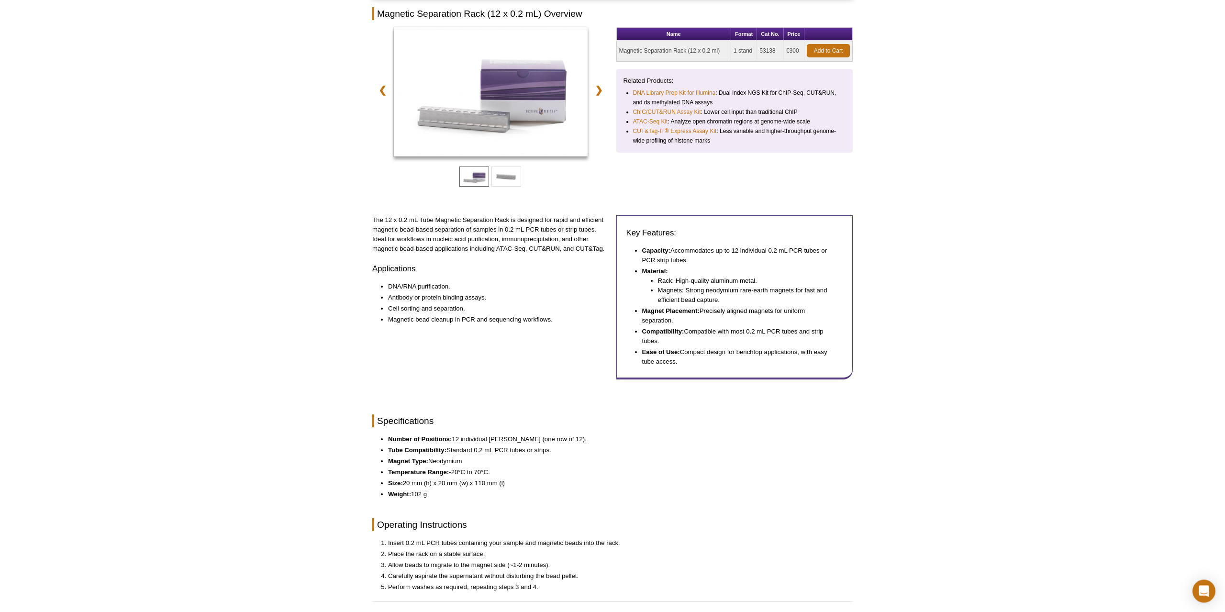
scroll to position [98, 0]
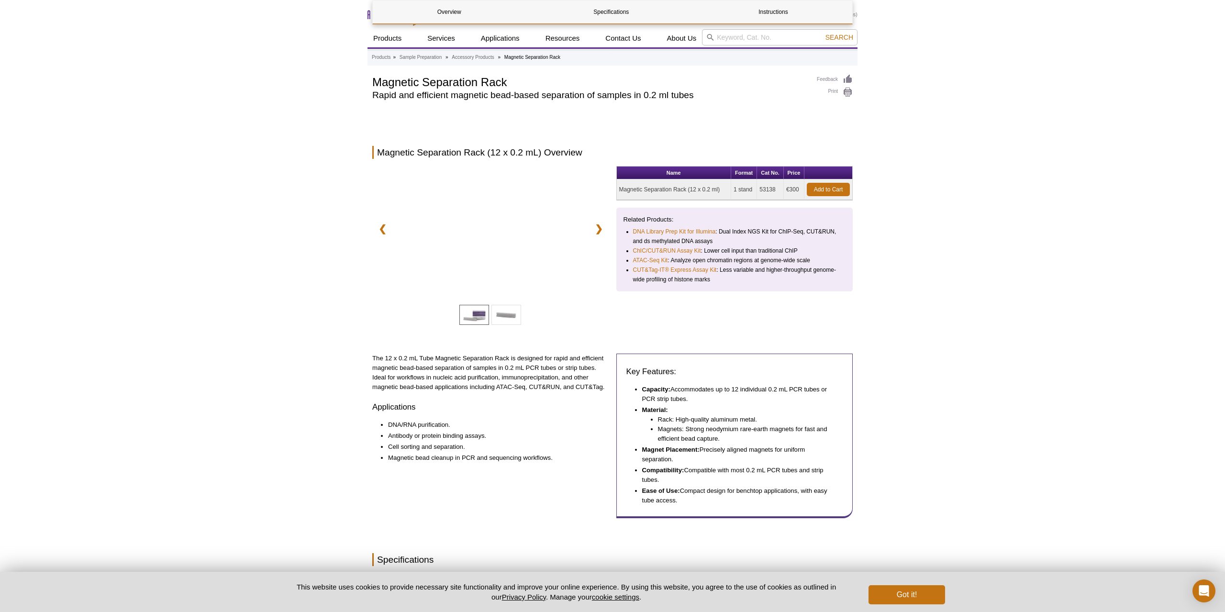
scroll to position [303, 0]
